Goal: Task Accomplishment & Management: Manage account settings

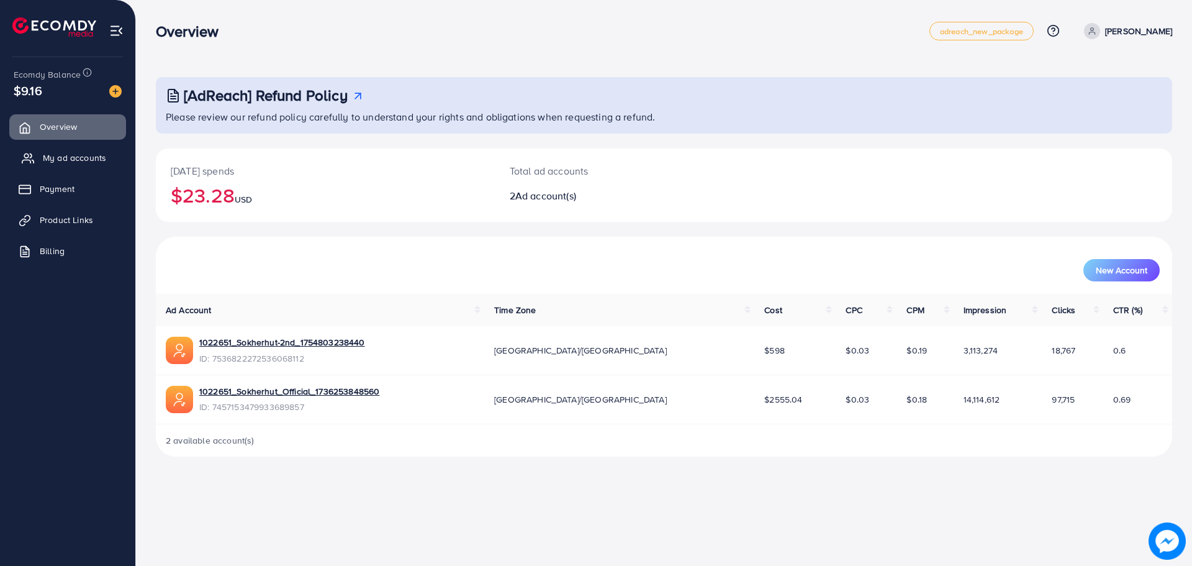
click at [108, 166] on link "My ad accounts" at bounding box center [67, 157] width 117 height 25
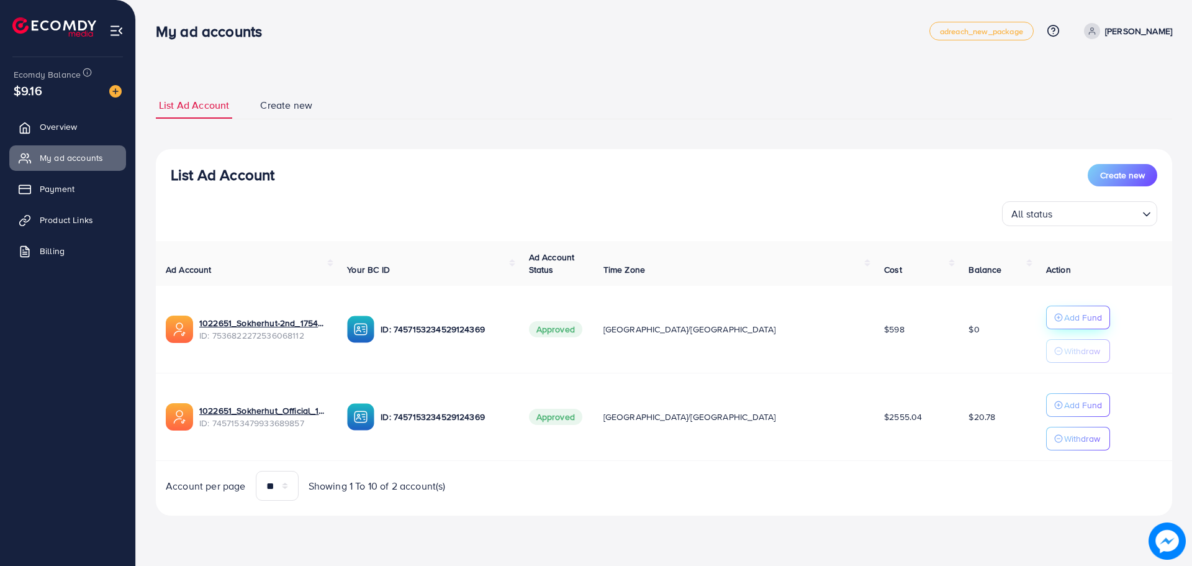
click at [1054, 319] on icon "button" at bounding box center [1058, 317] width 9 height 9
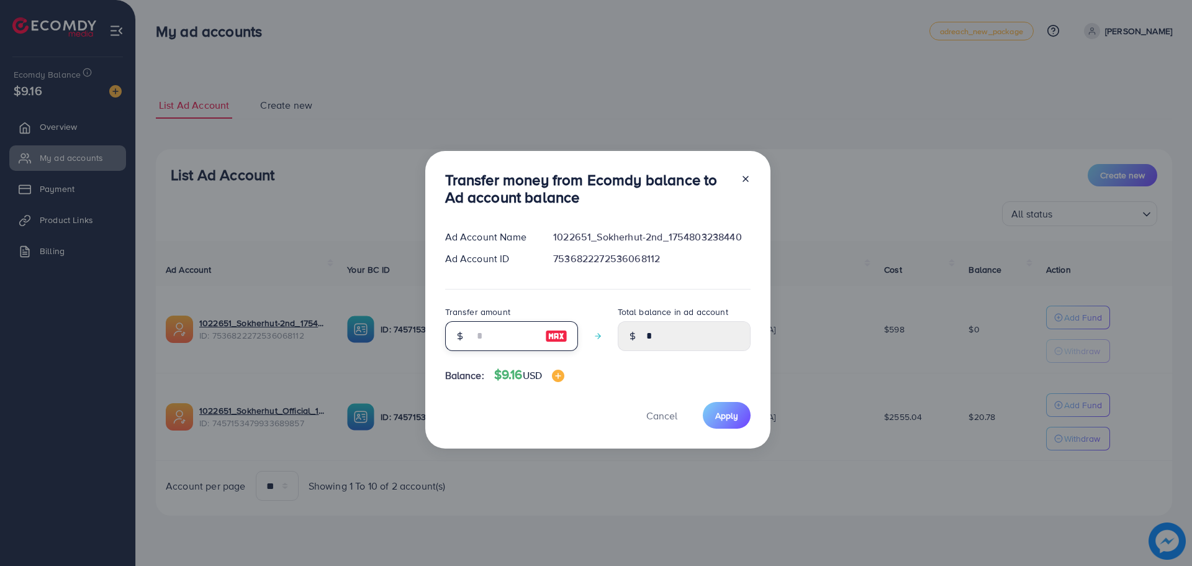
click at [509, 339] on input "number" at bounding box center [505, 336] width 62 height 30
type input "*"
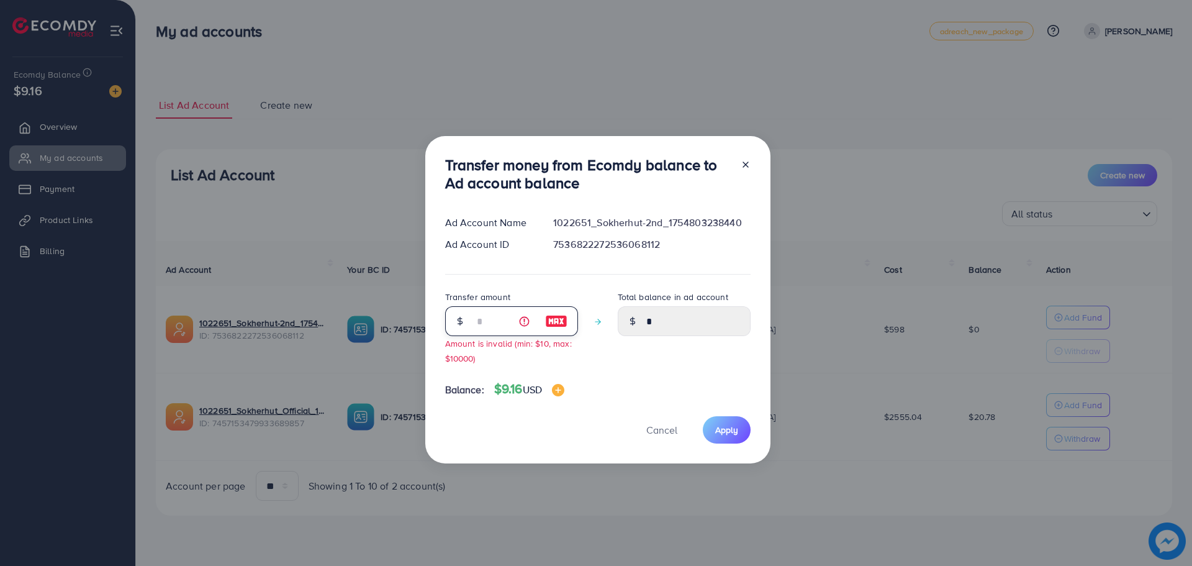
type input "****"
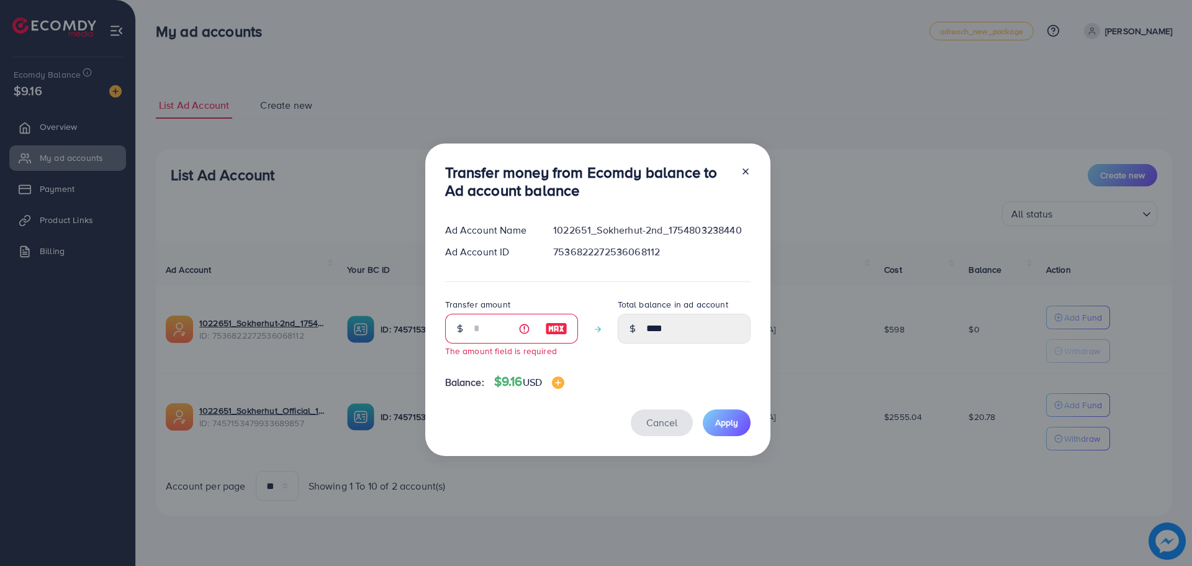
click at [674, 423] on span "Cancel" at bounding box center [661, 422] width 31 height 14
type input "*"
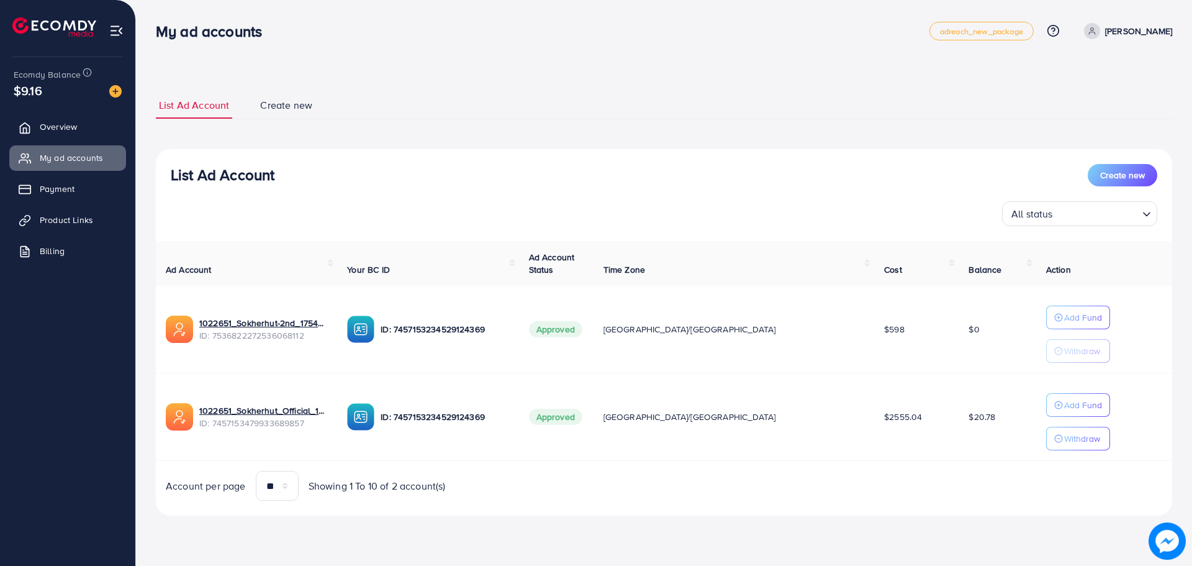
drag, startPoint x: 825, startPoint y: 63, endPoint x: 816, endPoint y: 83, distance: 22.5
click at [816, 83] on div "List Ad Account Create new List Ad Account Create new All status Loading... Ad …" at bounding box center [664, 303] width 1016 height 453
